Goal: Task Accomplishment & Management: Complete application form

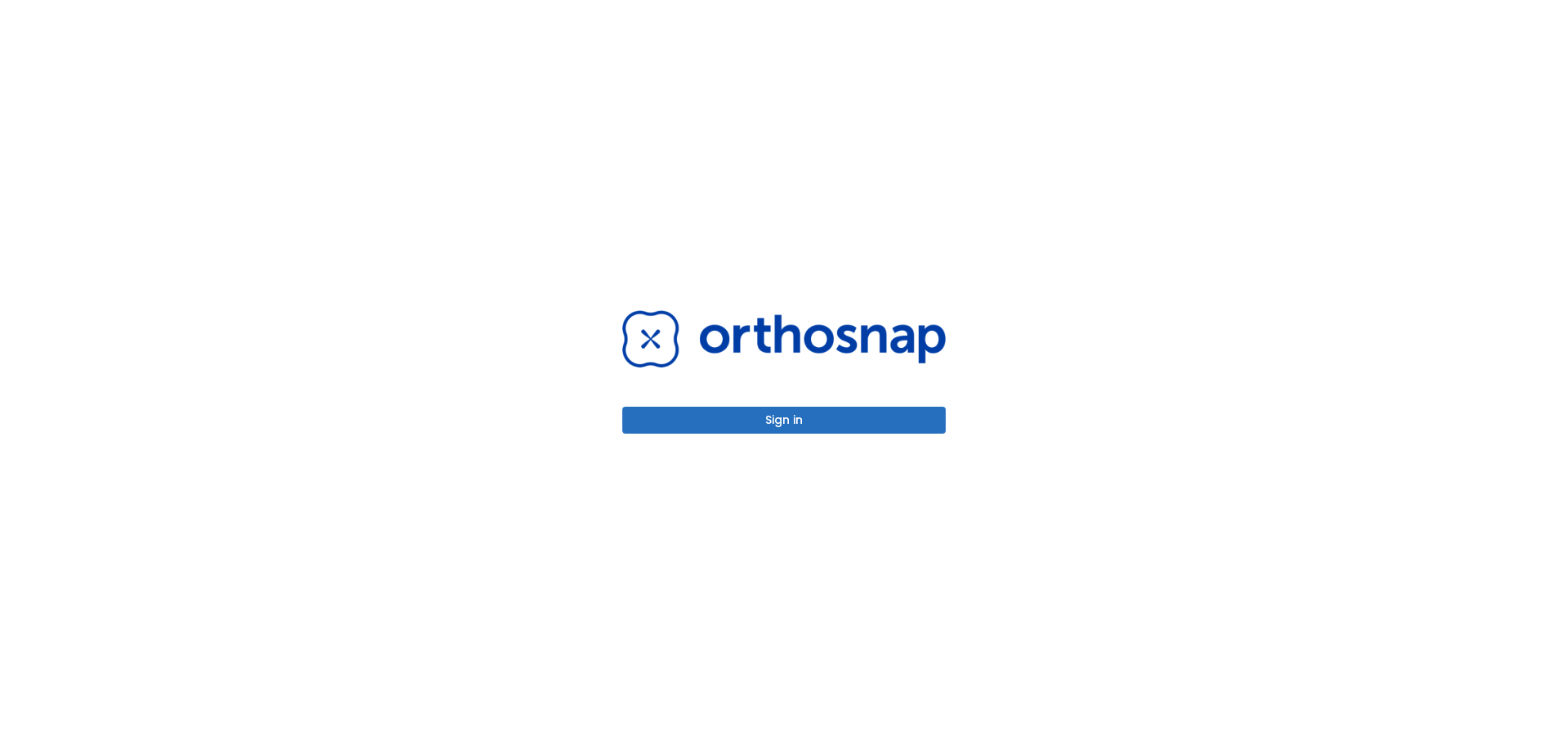
click at [757, 424] on button "Sign in" at bounding box center [784, 420] width 323 height 27
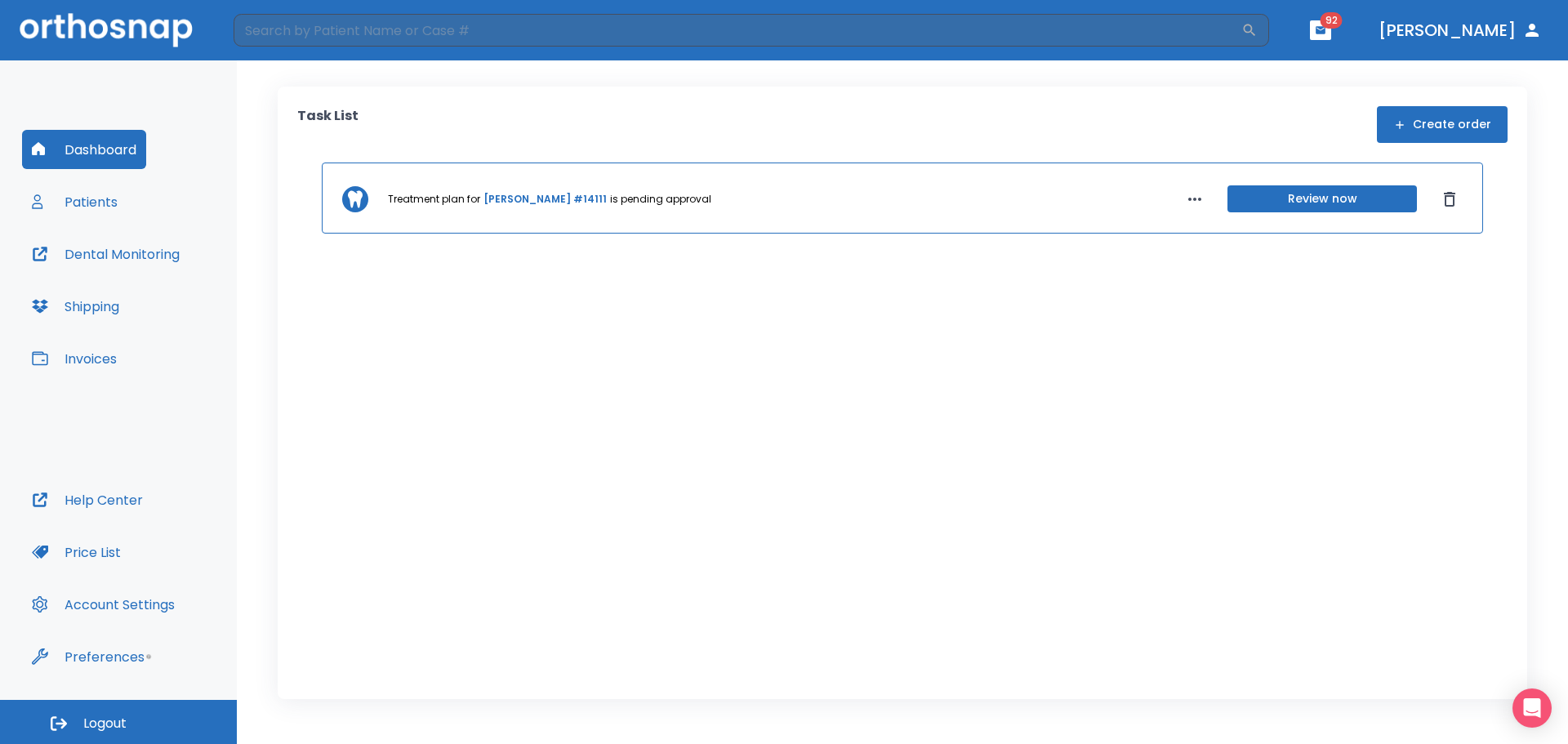
click at [1466, 119] on button "Create order" at bounding box center [1442, 124] width 131 height 36
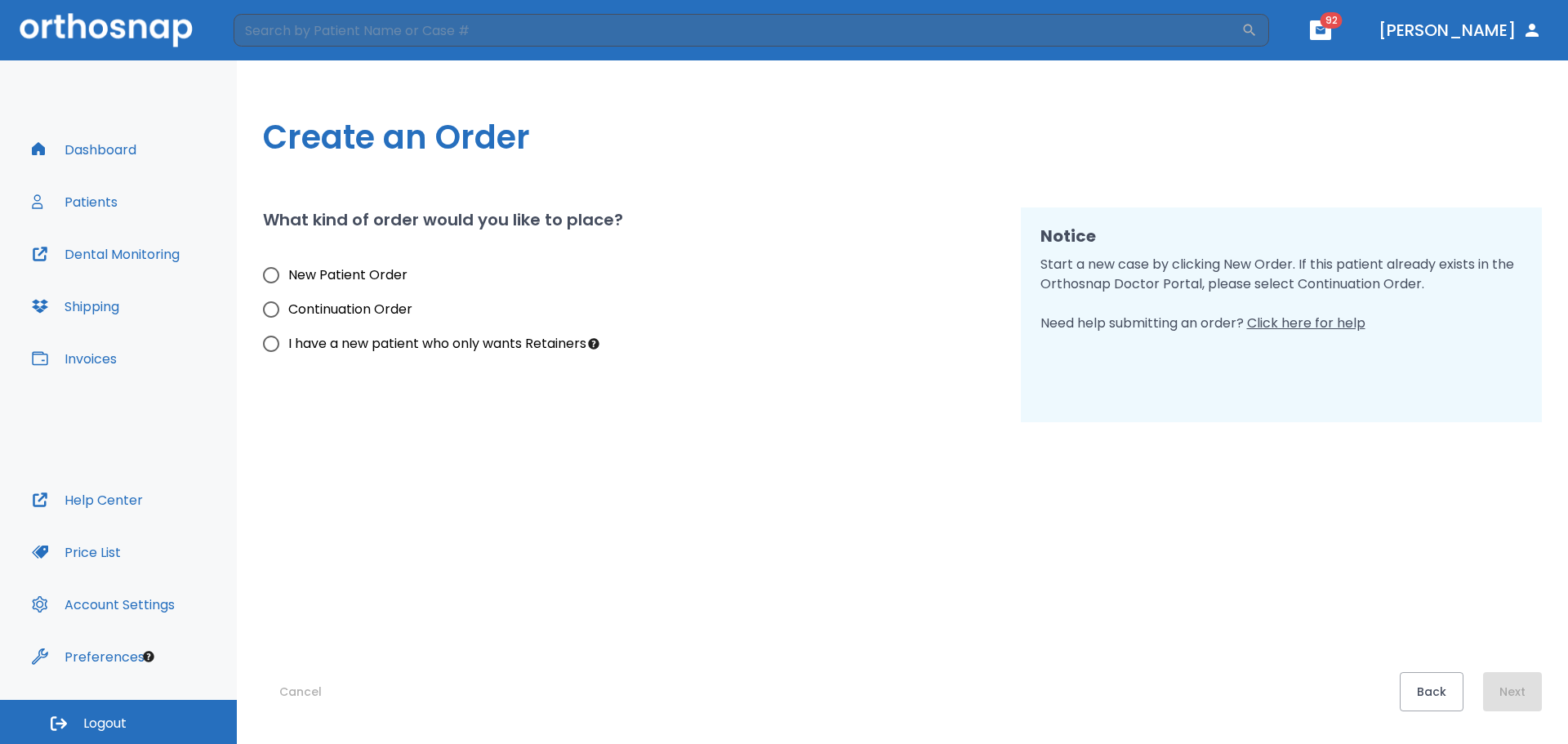
click at [289, 272] on span "New Patient Order" at bounding box center [347, 275] width 119 height 20
click at [288, 272] on input "New Patient Order" at bounding box center [271, 275] width 34 height 34
radio input "true"
click at [1511, 691] on button "Next" at bounding box center [1513, 692] width 59 height 39
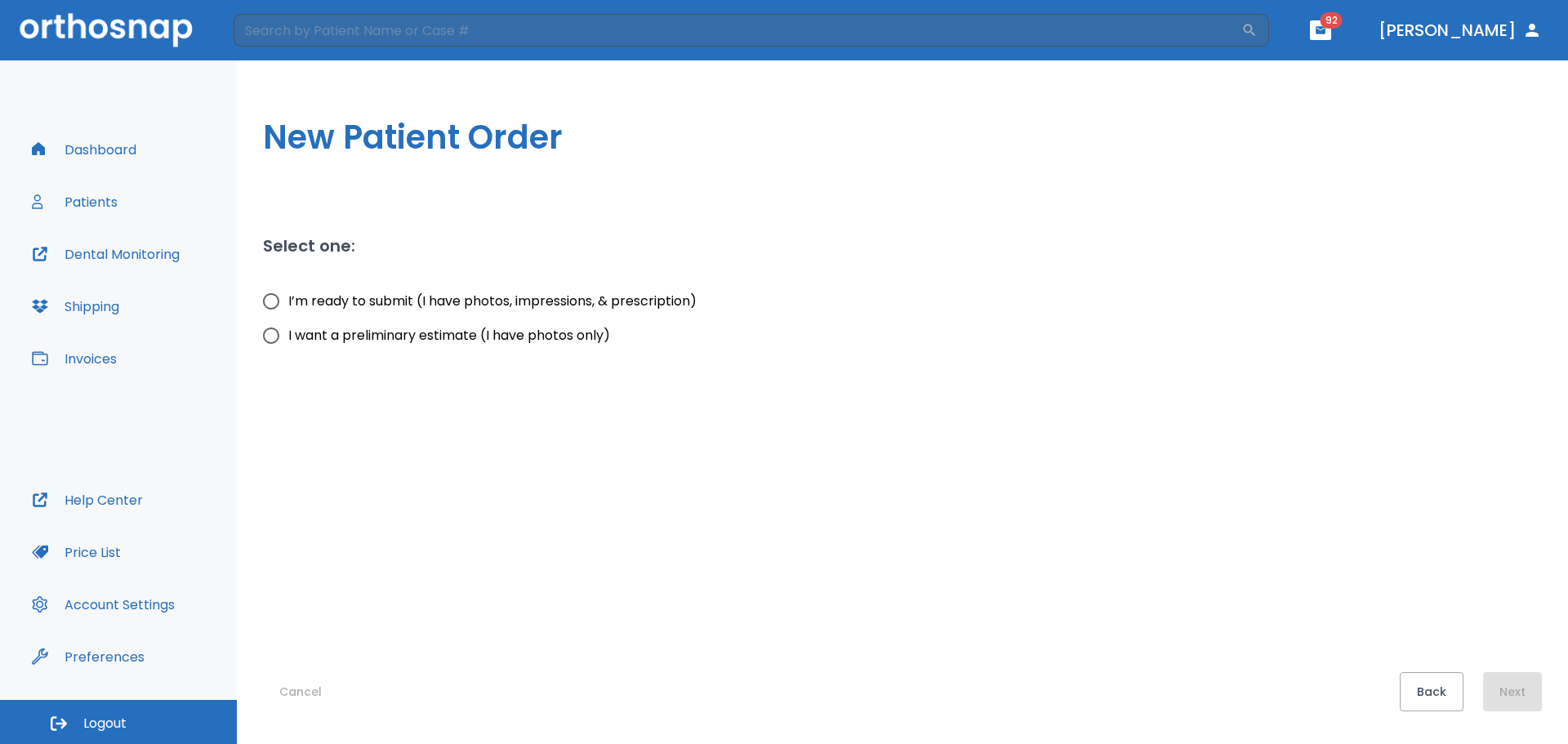
click at [276, 298] on input "I’m ready to submit (I have photos, impressions, & prescription)" at bounding box center [271, 301] width 34 height 34
radio input "true"
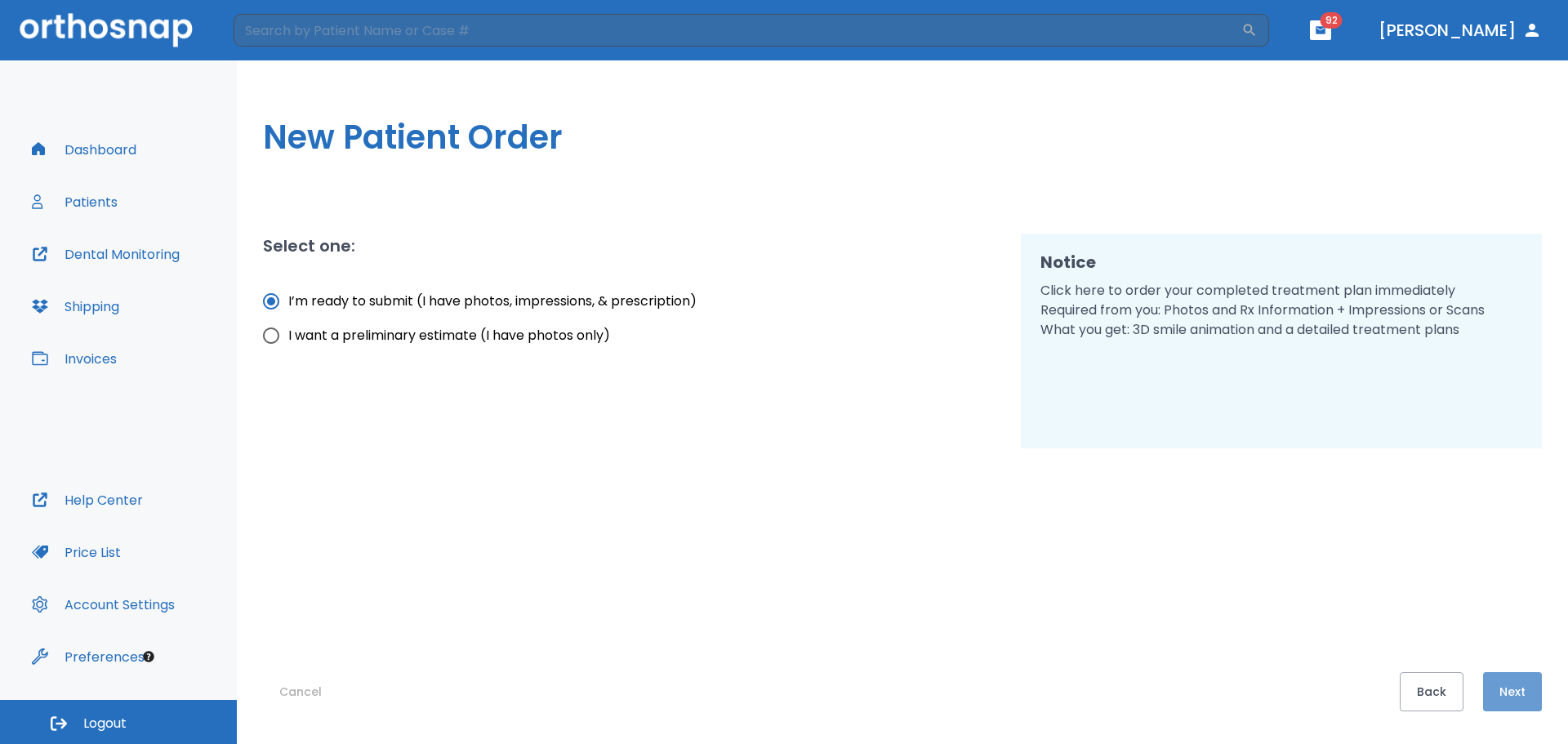
click at [1523, 683] on button "Next" at bounding box center [1513, 692] width 59 height 39
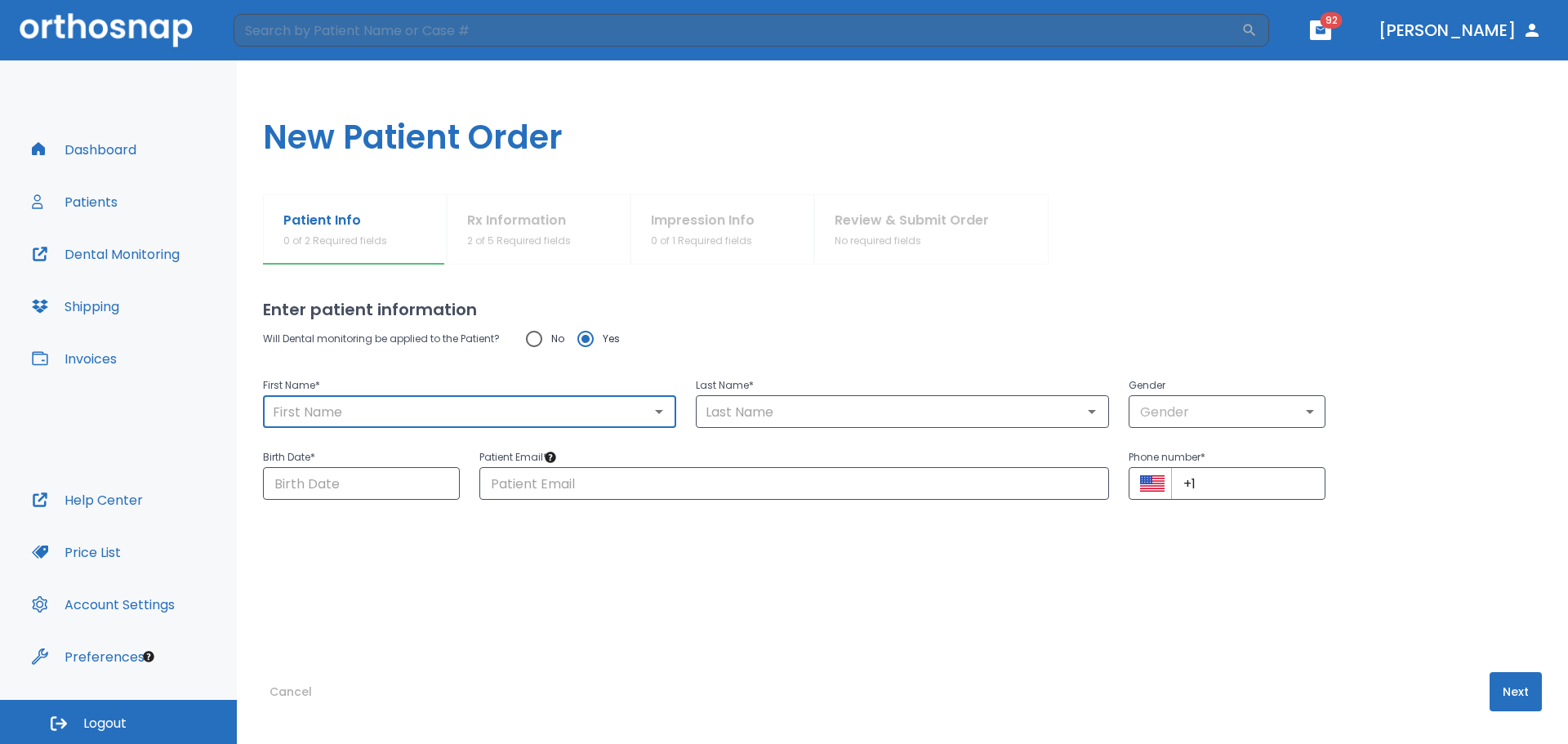
click at [366, 412] on input "text" at bounding box center [469, 411] width 403 height 23
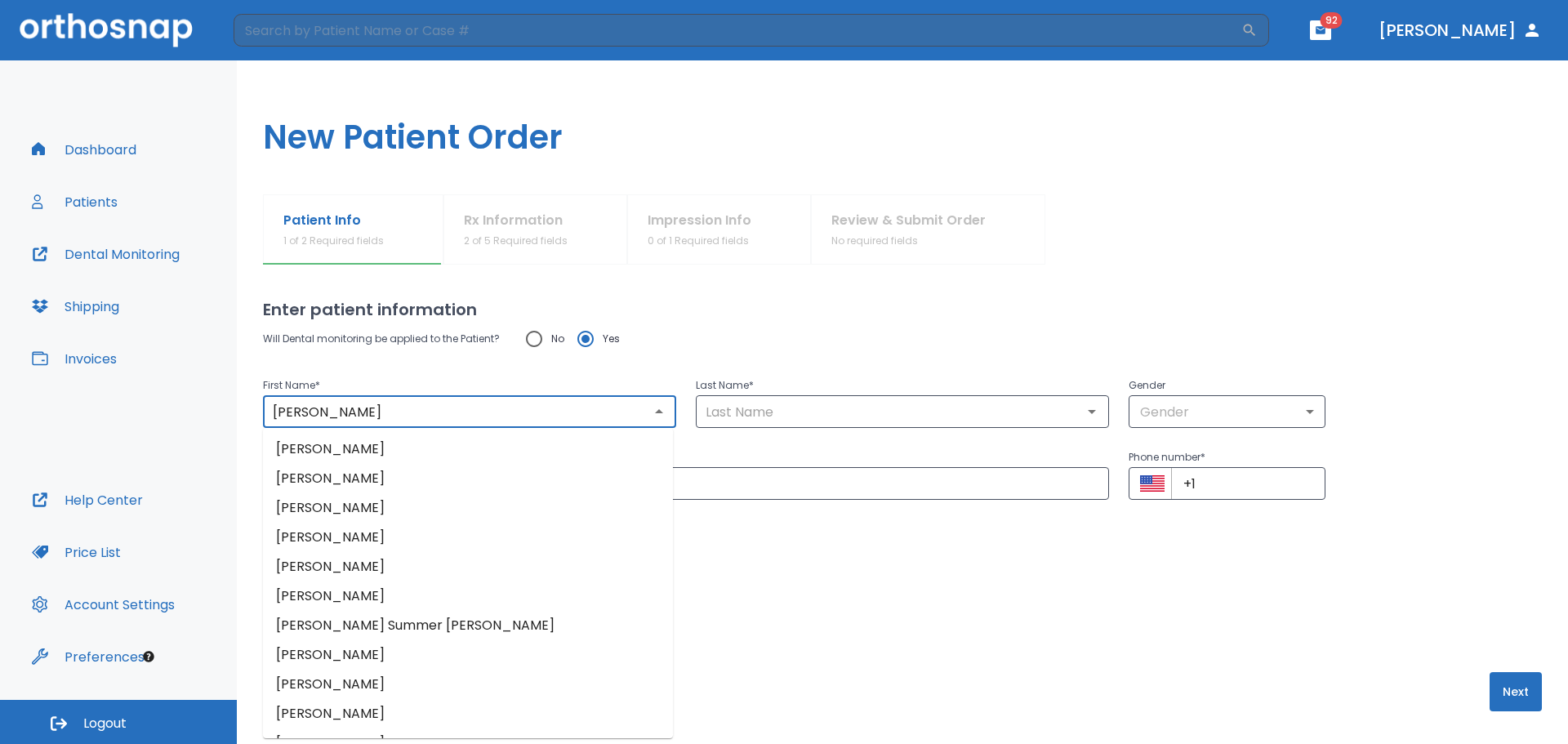
type input "Sidney"
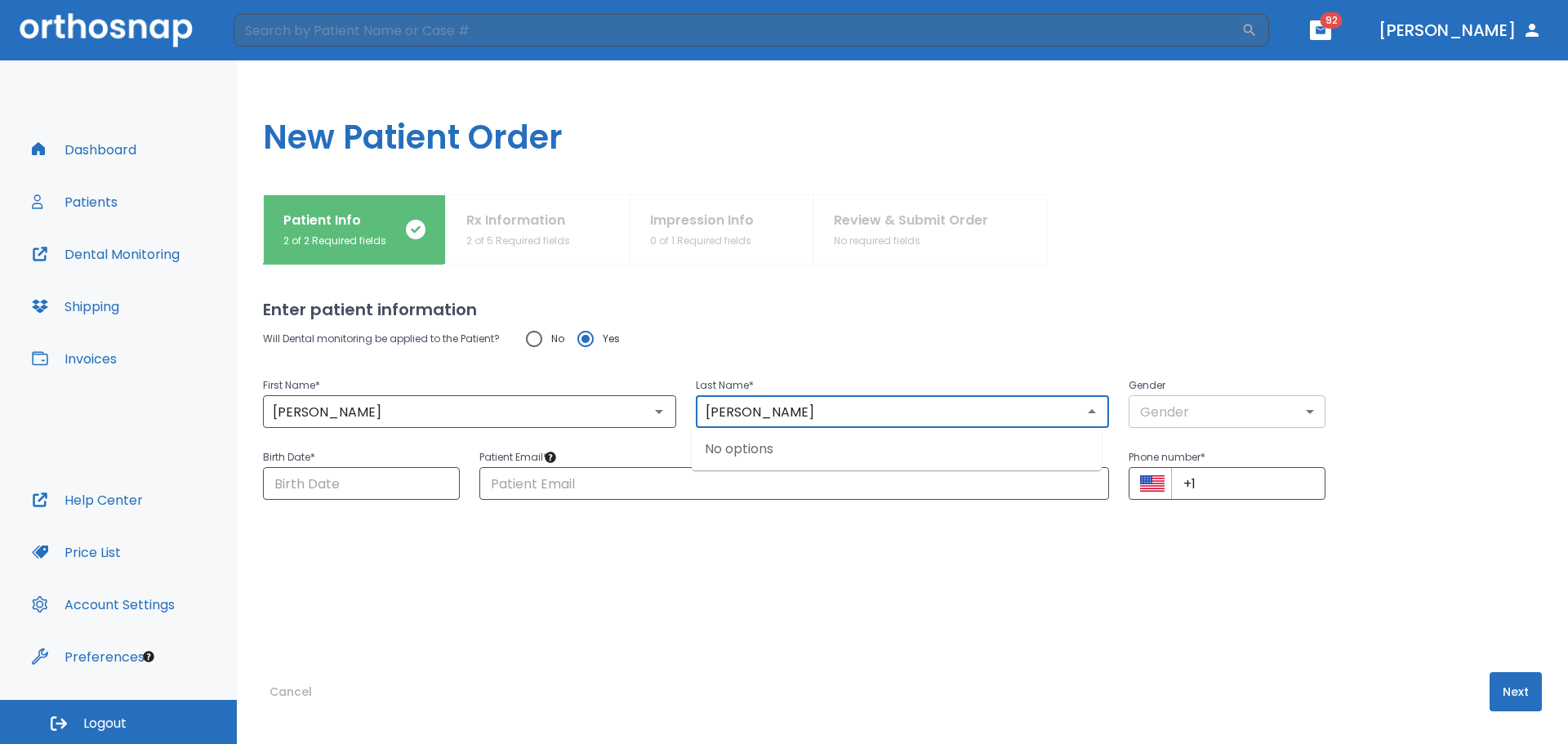
type input "Corwin"
click at [1176, 413] on body "​ 92 Dr. Camenzuli Dashboard Patients Dental Monitoring Shipping Invoices Help …" at bounding box center [784, 372] width 1568 height 744
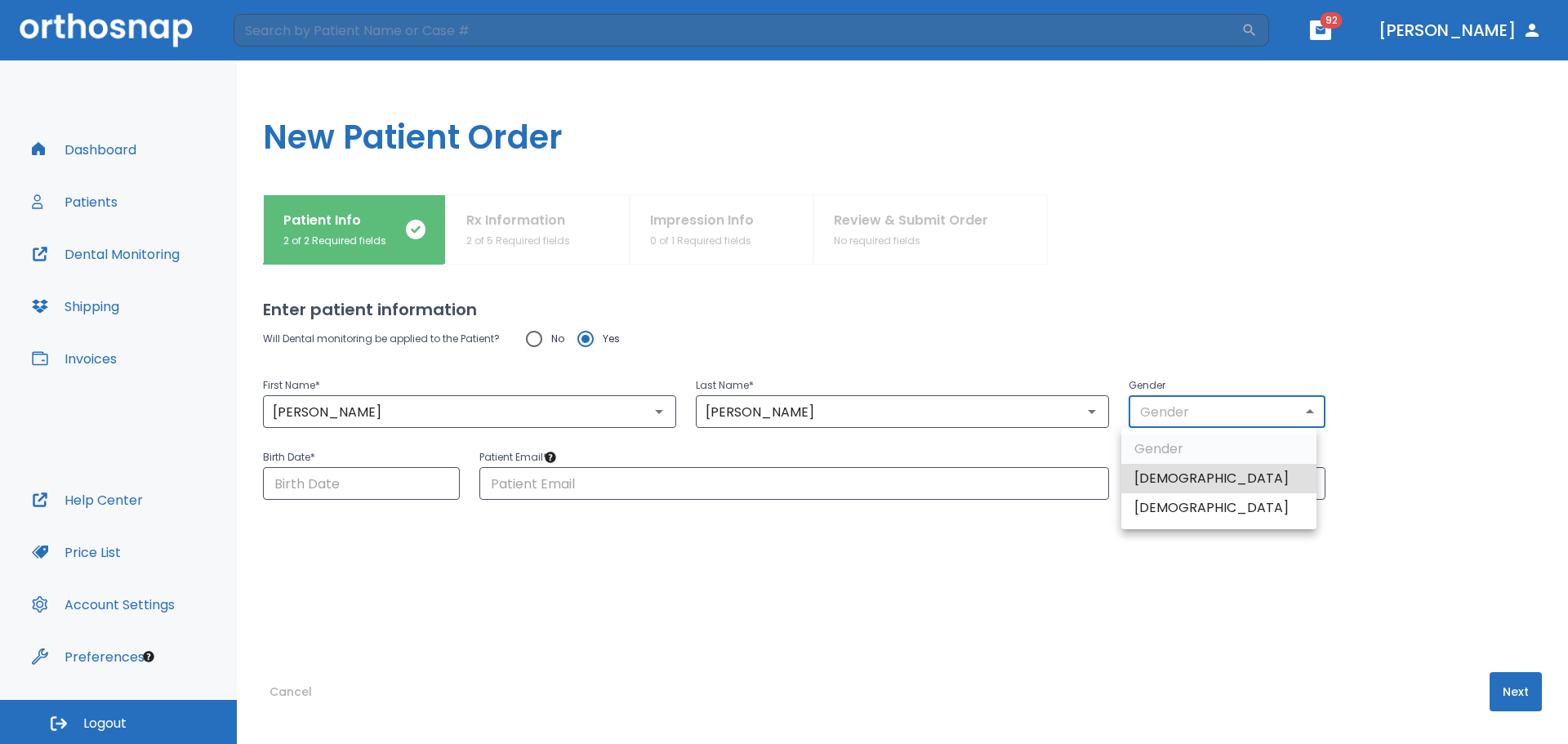
click at [1171, 474] on li "Male" at bounding box center [1219, 479] width 195 height 30
type input "1"
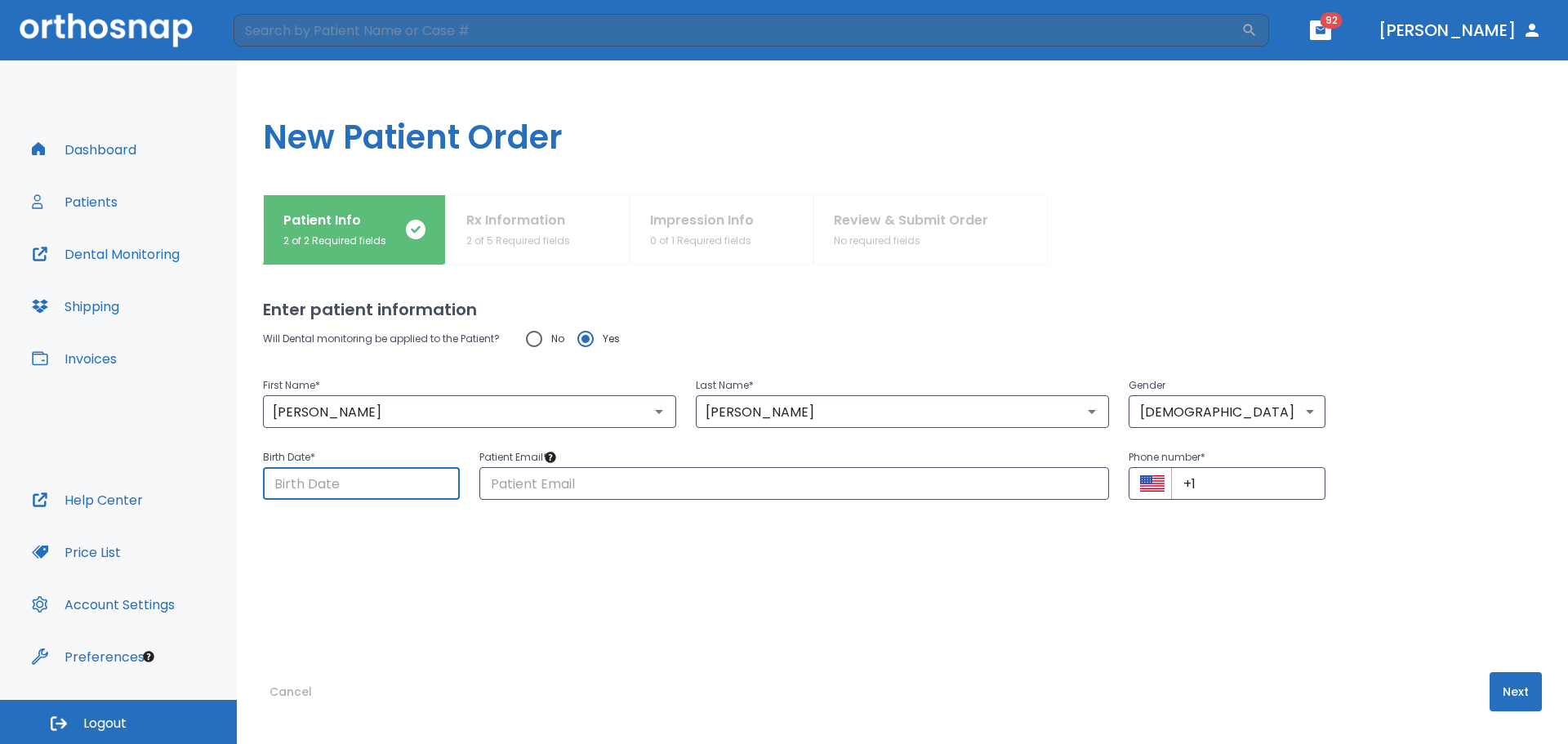
click at [417, 489] on input "Choose date" at bounding box center [362, 483] width 197 height 33
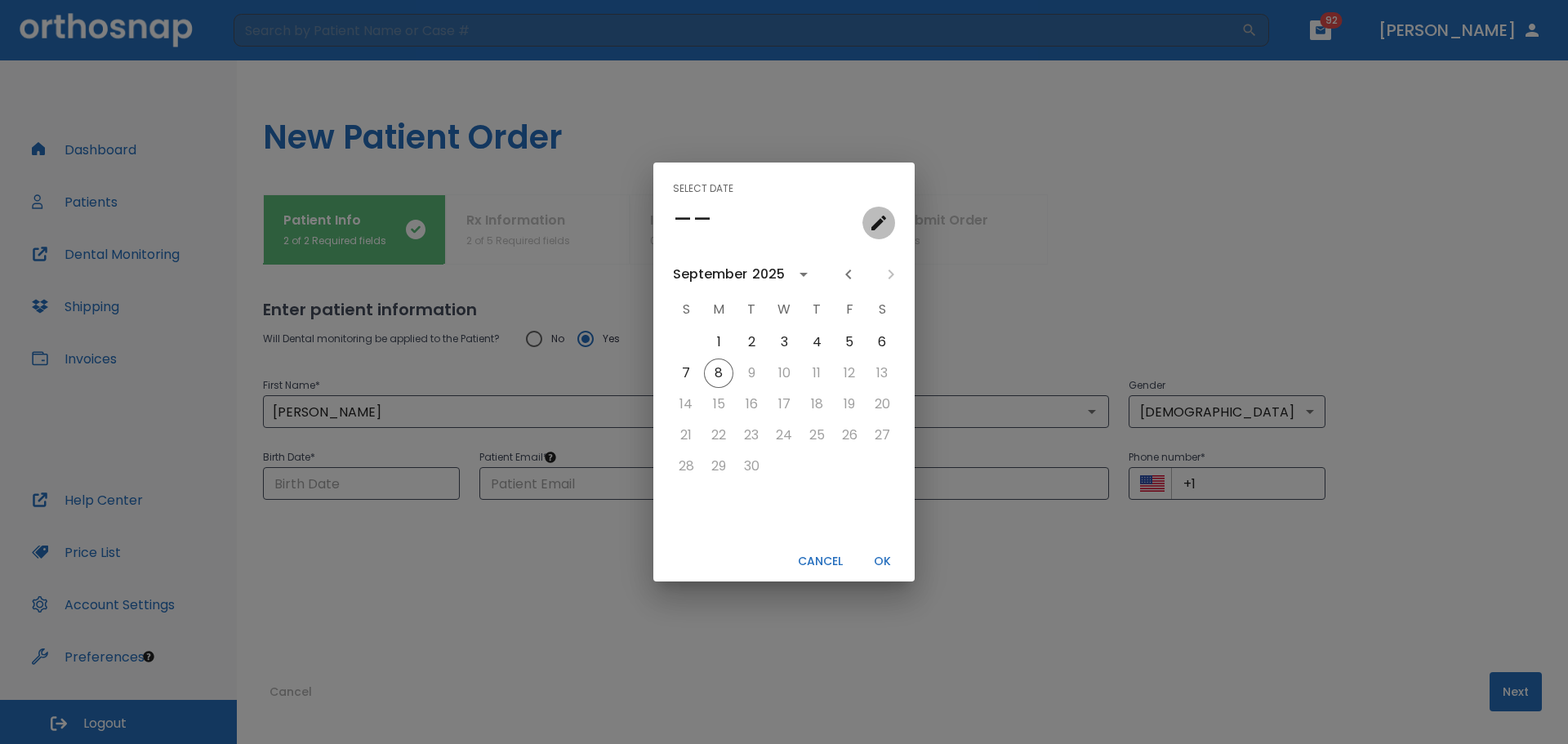
click at [888, 210] on button "calendar view is open, go to text input view" at bounding box center [878, 223] width 33 height 33
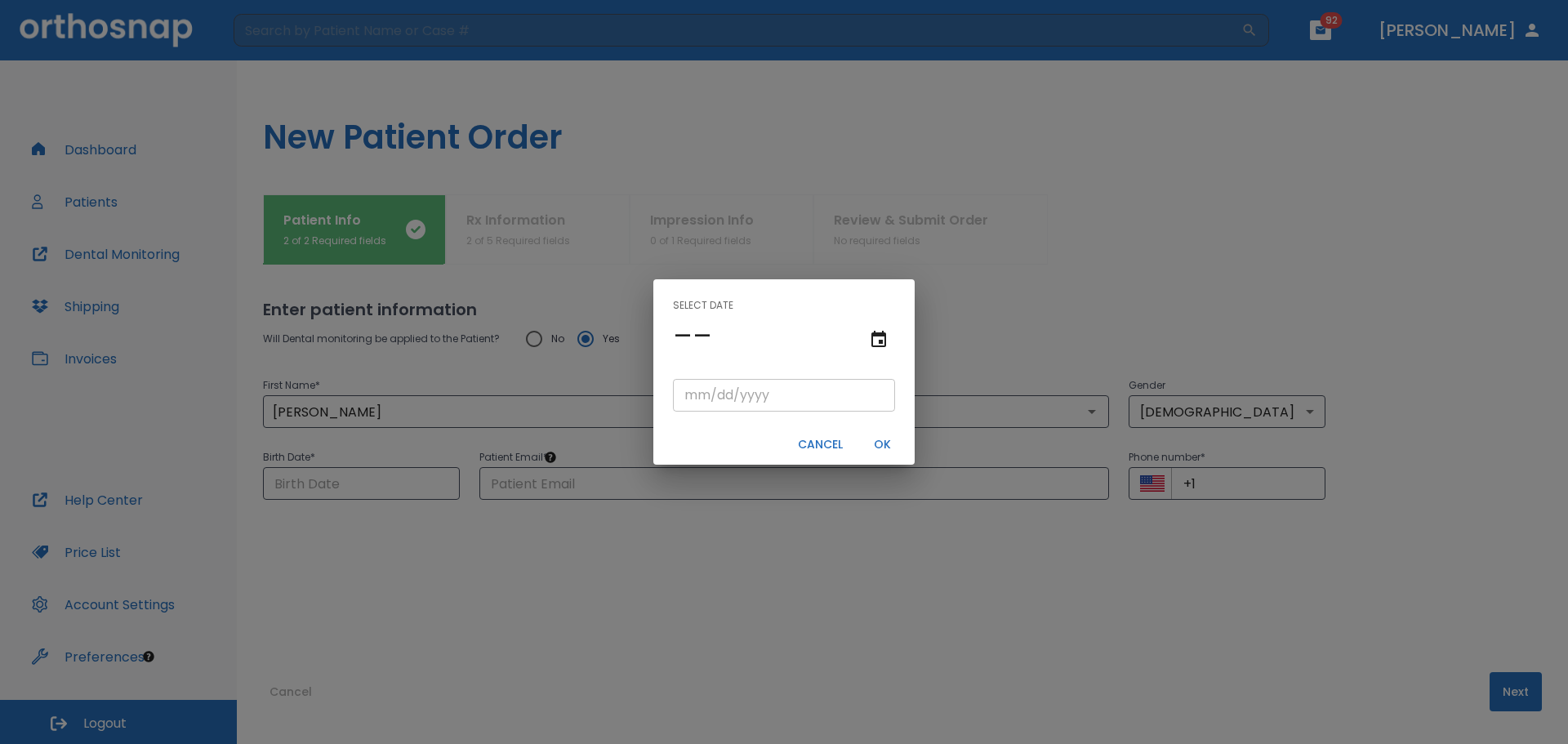
click at [702, 390] on input "tel" at bounding box center [784, 394] width 222 height 33
type input "10/09/"
type input "10/09/0001"
type input "10/09/1"
type input "10/09/0019"
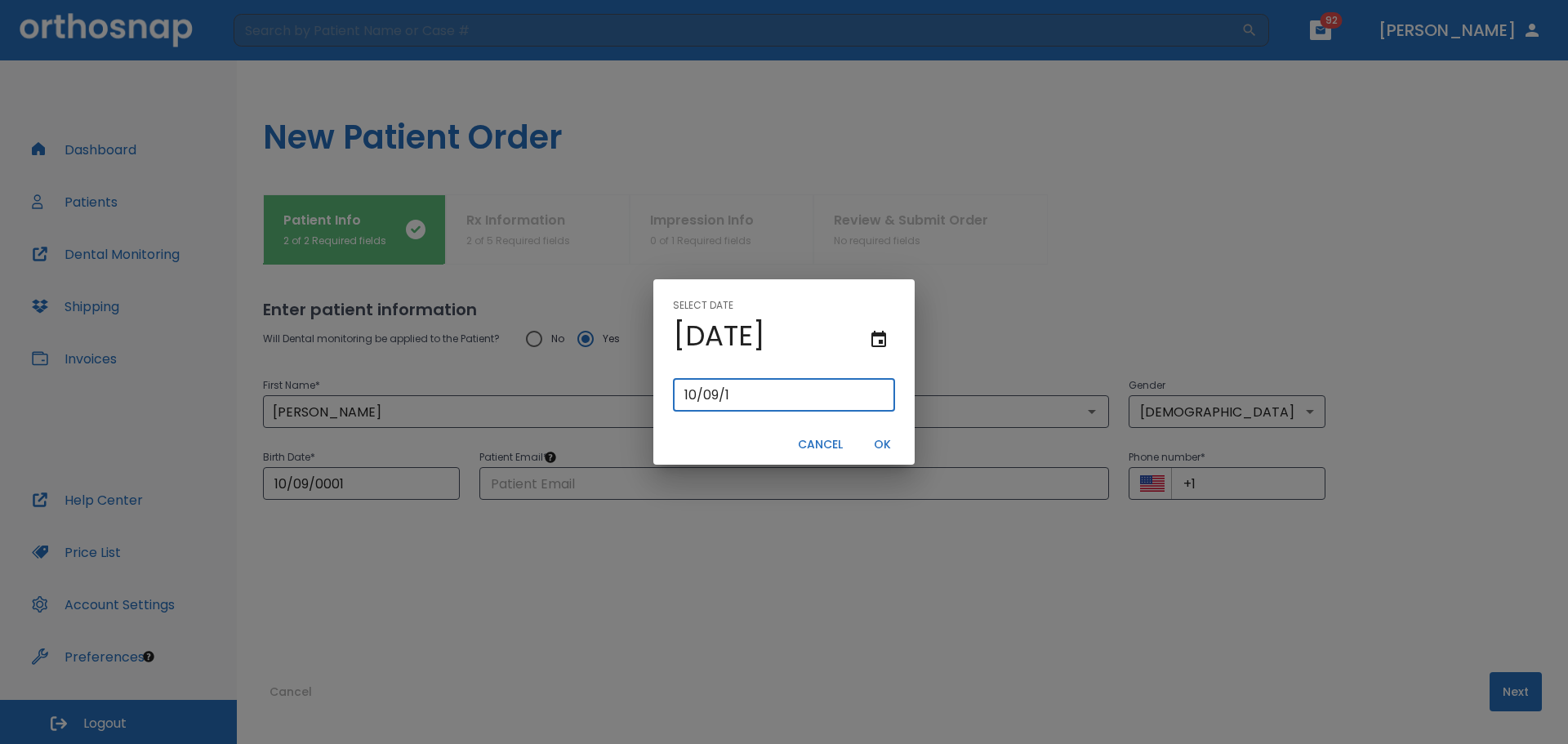
type input "10/09/19"
type input "10/09/0199"
type input "10/09/199"
type input "10/09/1991"
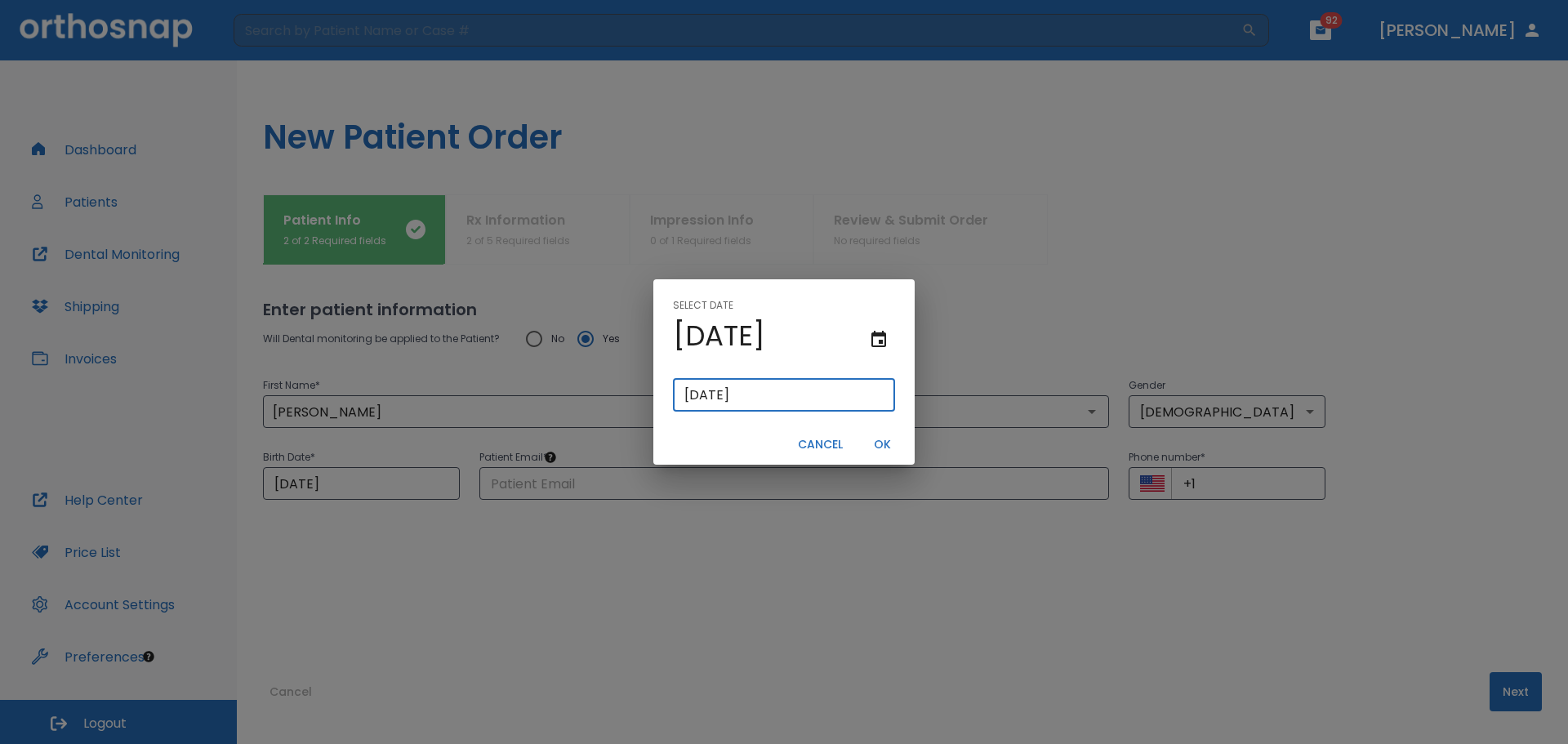
click at [892, 445] on button "OK" at bounding box center [881, 443] width 52 height 27
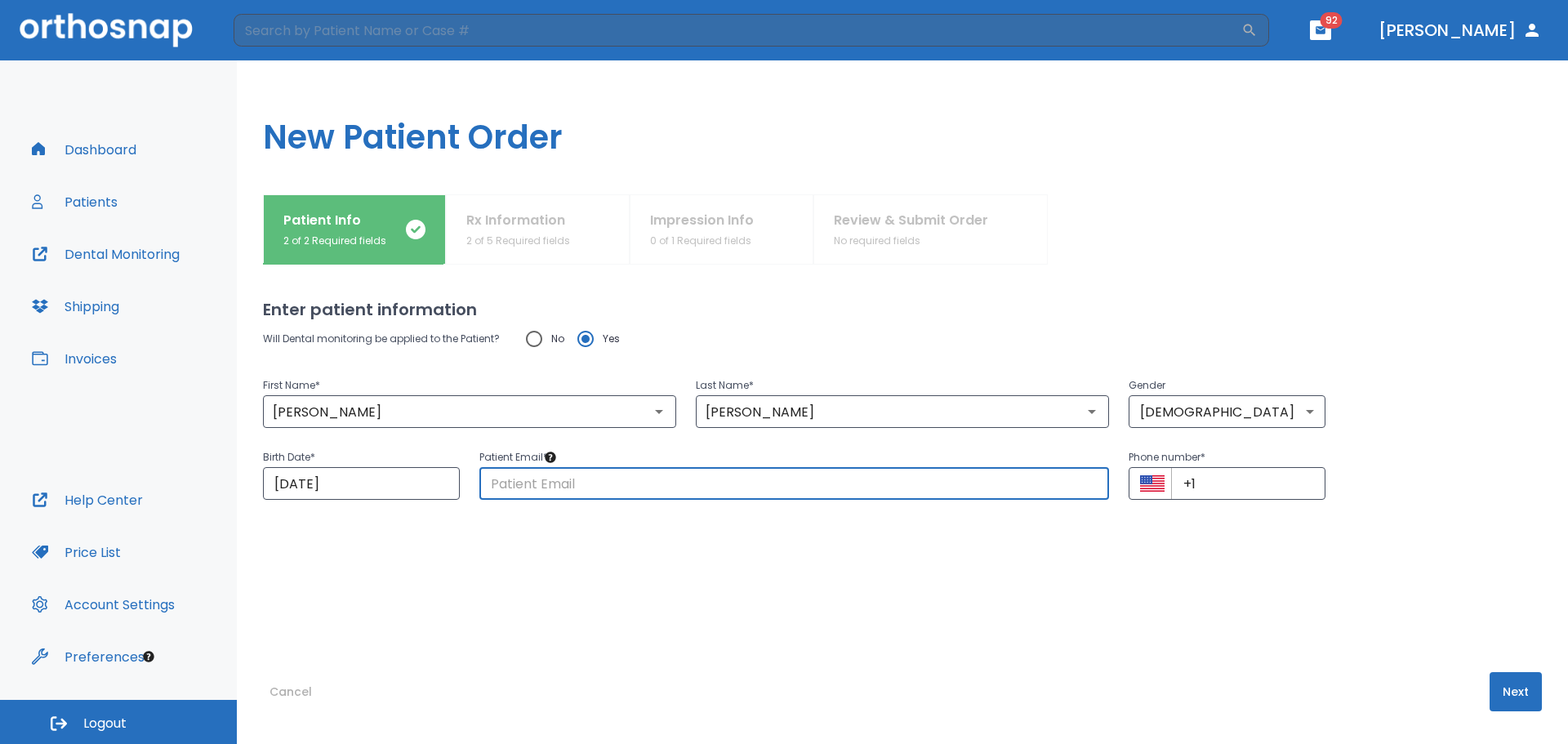
click at [828, 485] on input "text" at bounding box center [793, 483] width 630 height 33
type input "corwinsidney@yahoo.com"
click at [1214, 493] on input "+1" at bounding box center [1248, 483] width 155 height 33
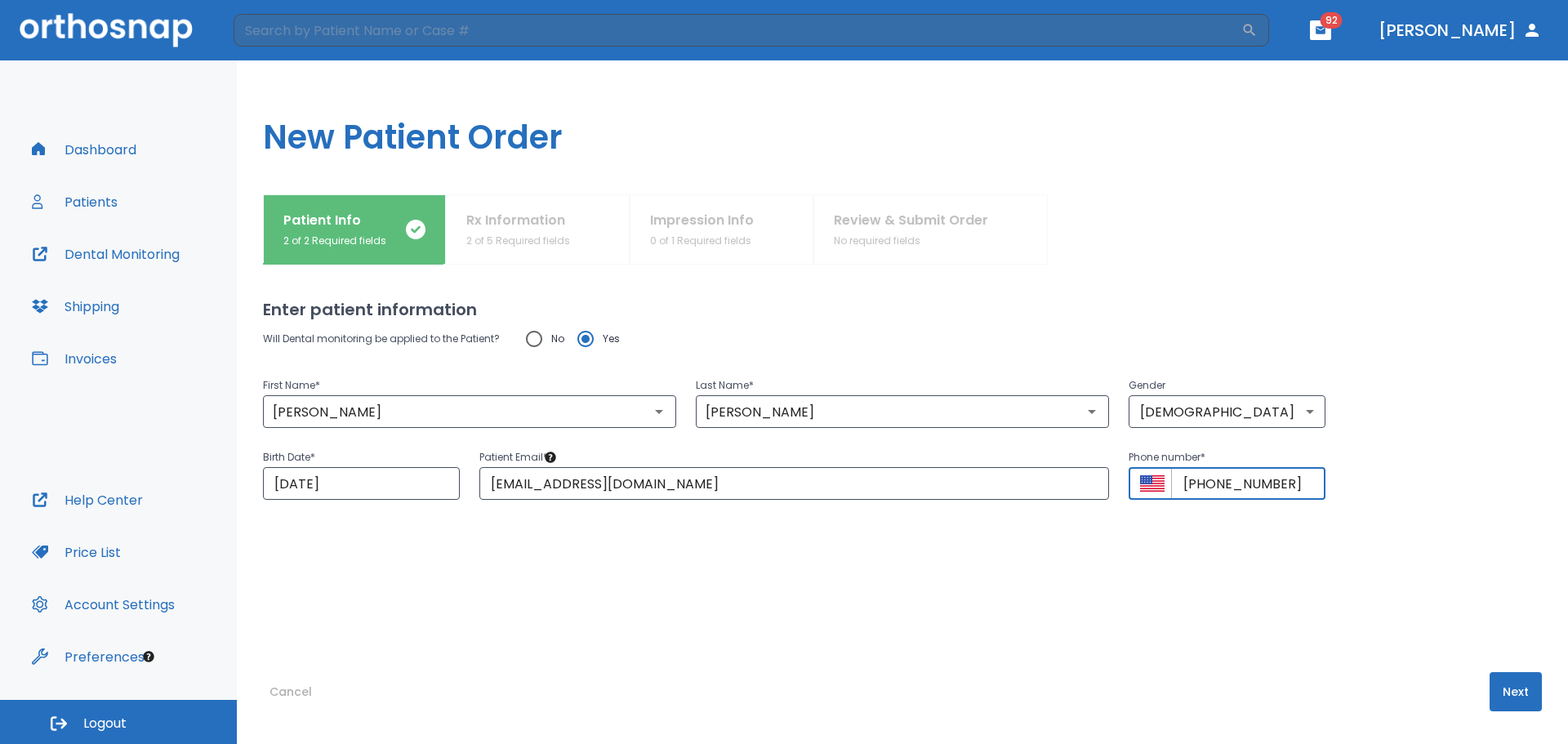
type input "+1 (504) 352-7616"
click at [1511, 686] on button "Next" at bounding box center [1515, 692] width 52 height 39
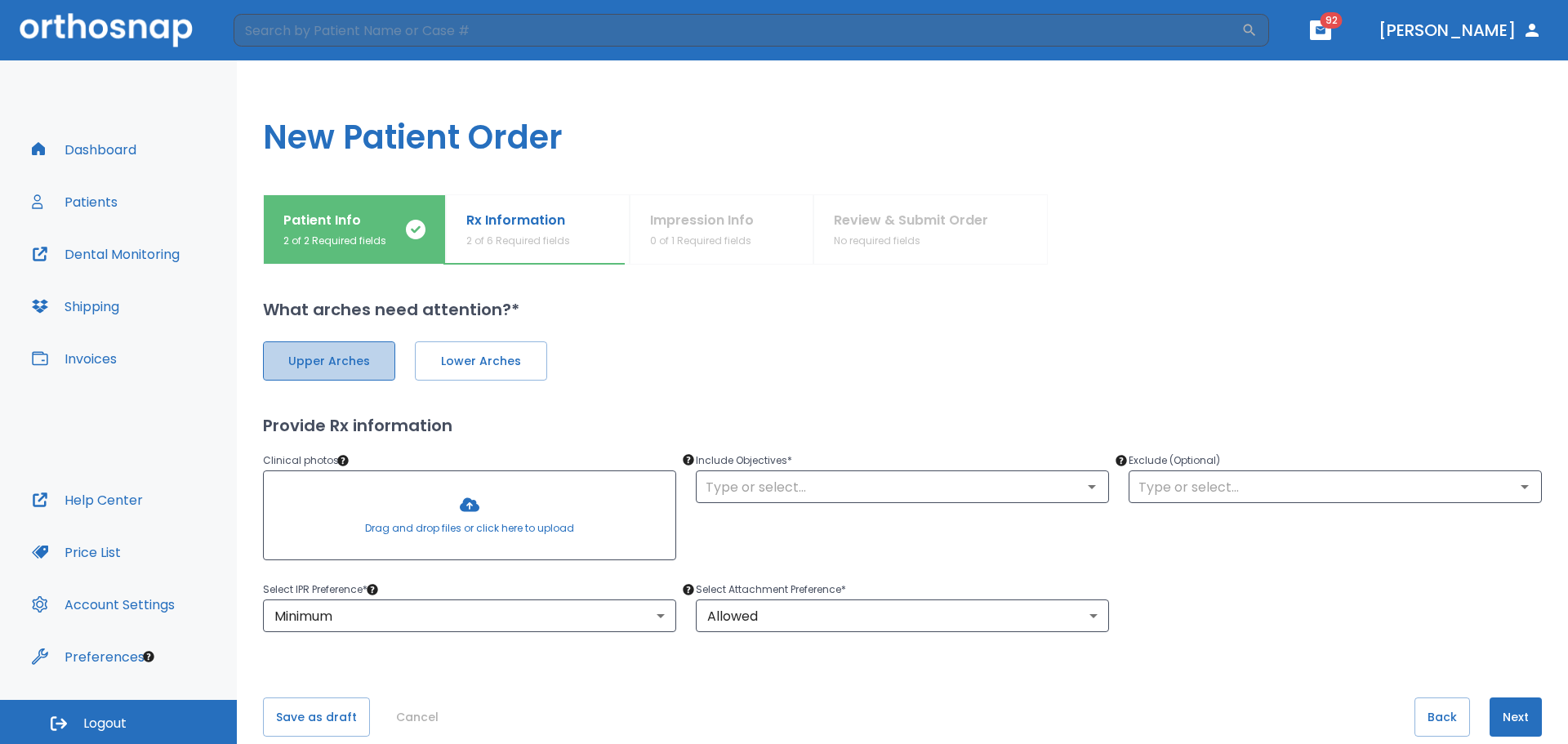
click at [373, 368] on span "Upper Arches" at bounding box center [328, 361] width 98 height 17
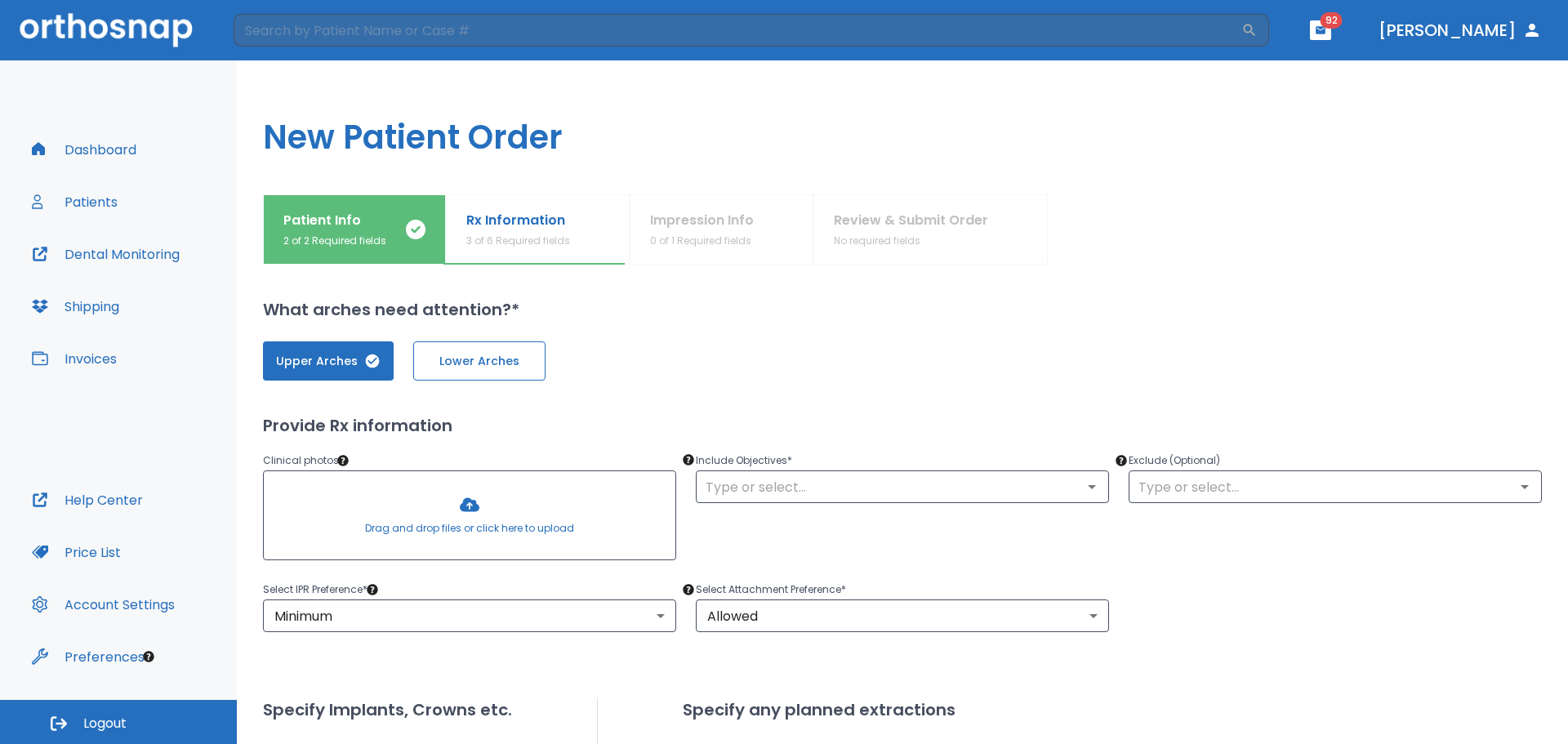
click at [440, 373] on button "Lower Arches" at bounding box center [479, 361] width 132 height 39
click at [98, 140] on button "Dashboard" at bounding box center [84, 150] width 124 height 39
